Goal: Task Accomplishment & Management: Manage account settings

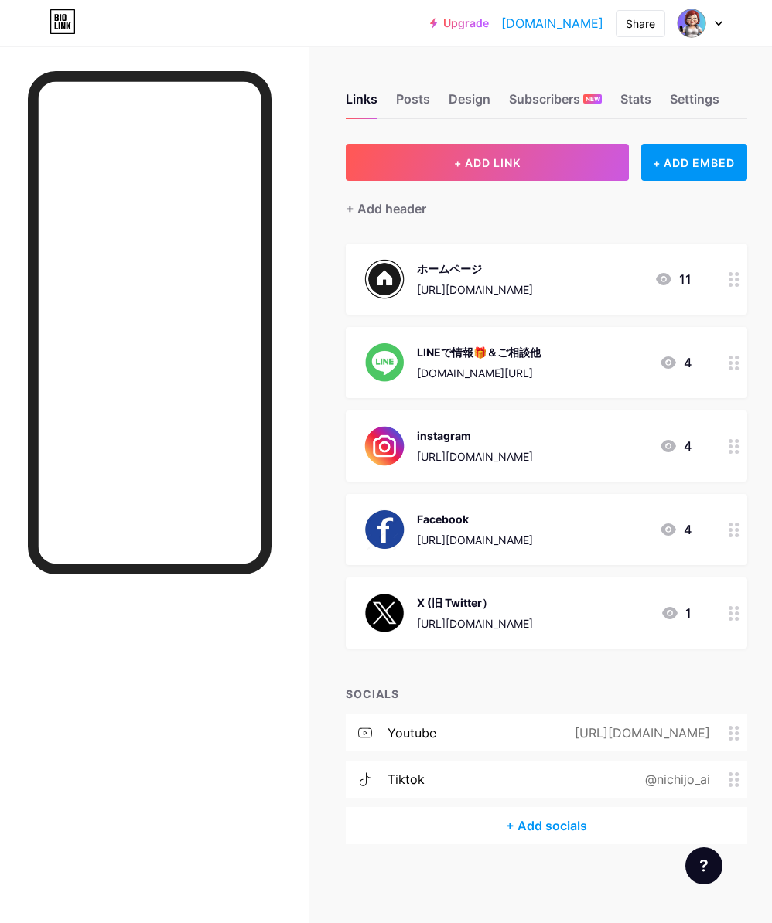
click at [445, 620] on div "[URL][DOMAIN_NAME]" at bounding box center [475, 624] width 116 height 16
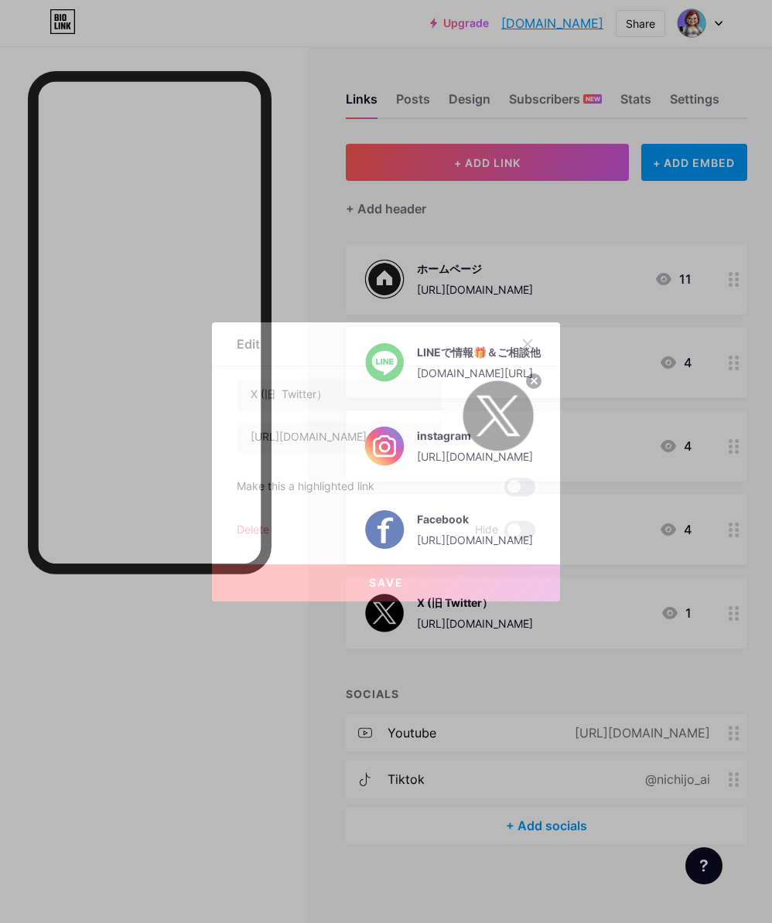
click at [415, 580] on button "Save" at bounding box center [386, 583] width 348 height 37
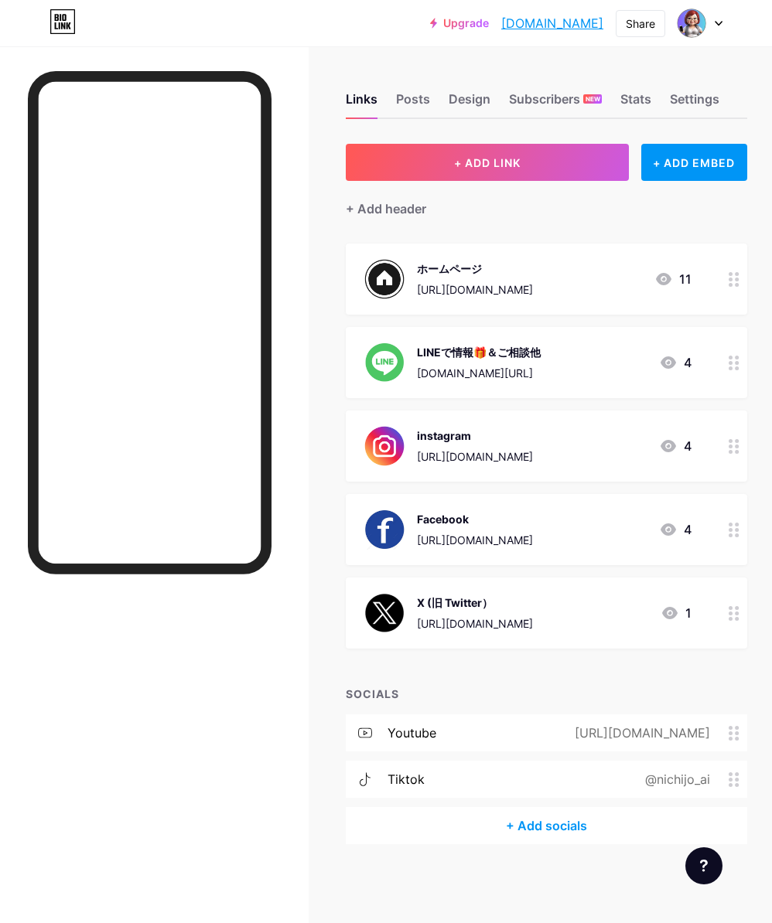
click at [409, 609] on div "X (旧 Twitter） [URL][DOMAIN_NAME]" at bounding box center [448, 613] width 169 height 40
click at [527, 338] on icon at bounding box center [527, 344] width 12 height 12
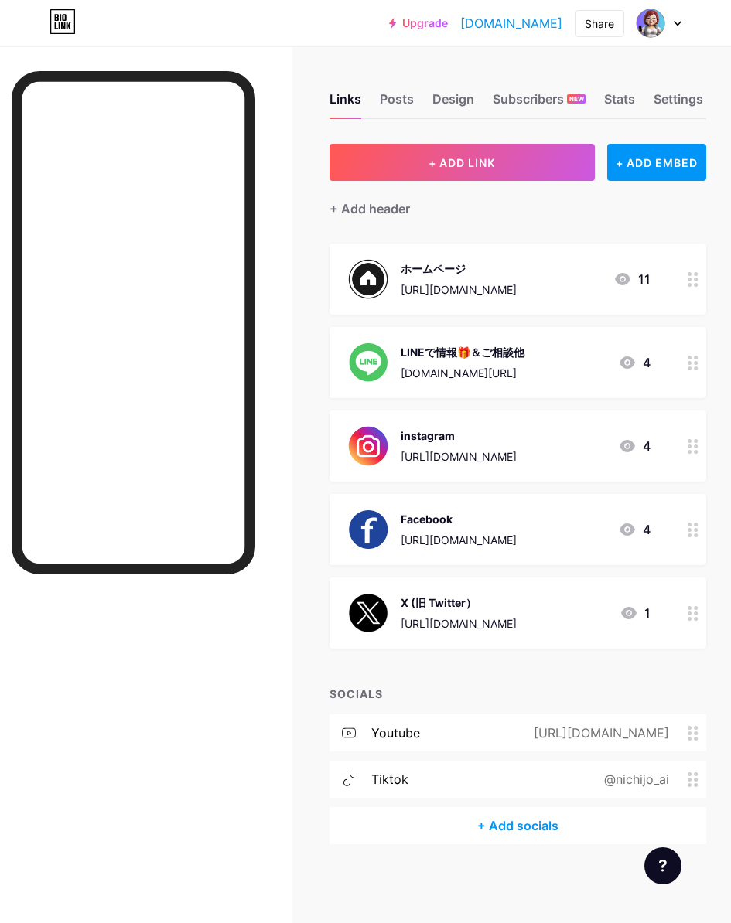
click at [449, 624] on div "[URL][DOMAIN_NAME]" at bounding box center [459, 624] width 116 height 16
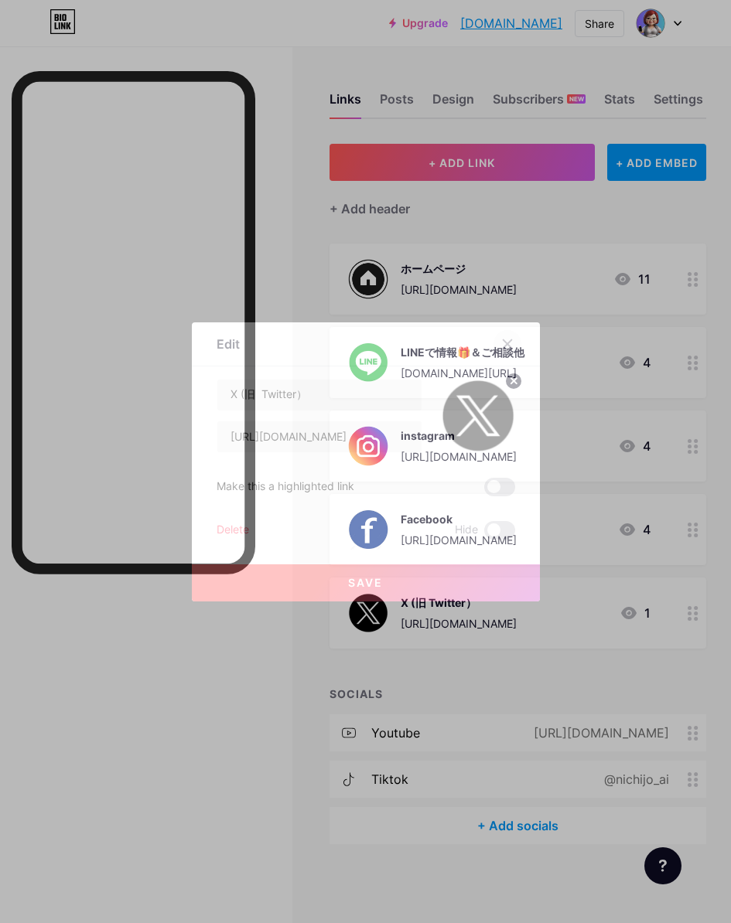
click at [501, 341] on icon at bounding box center [507, 344] width 12 height 12
